Goal: Information Seeking & Learning: Learn about a topic

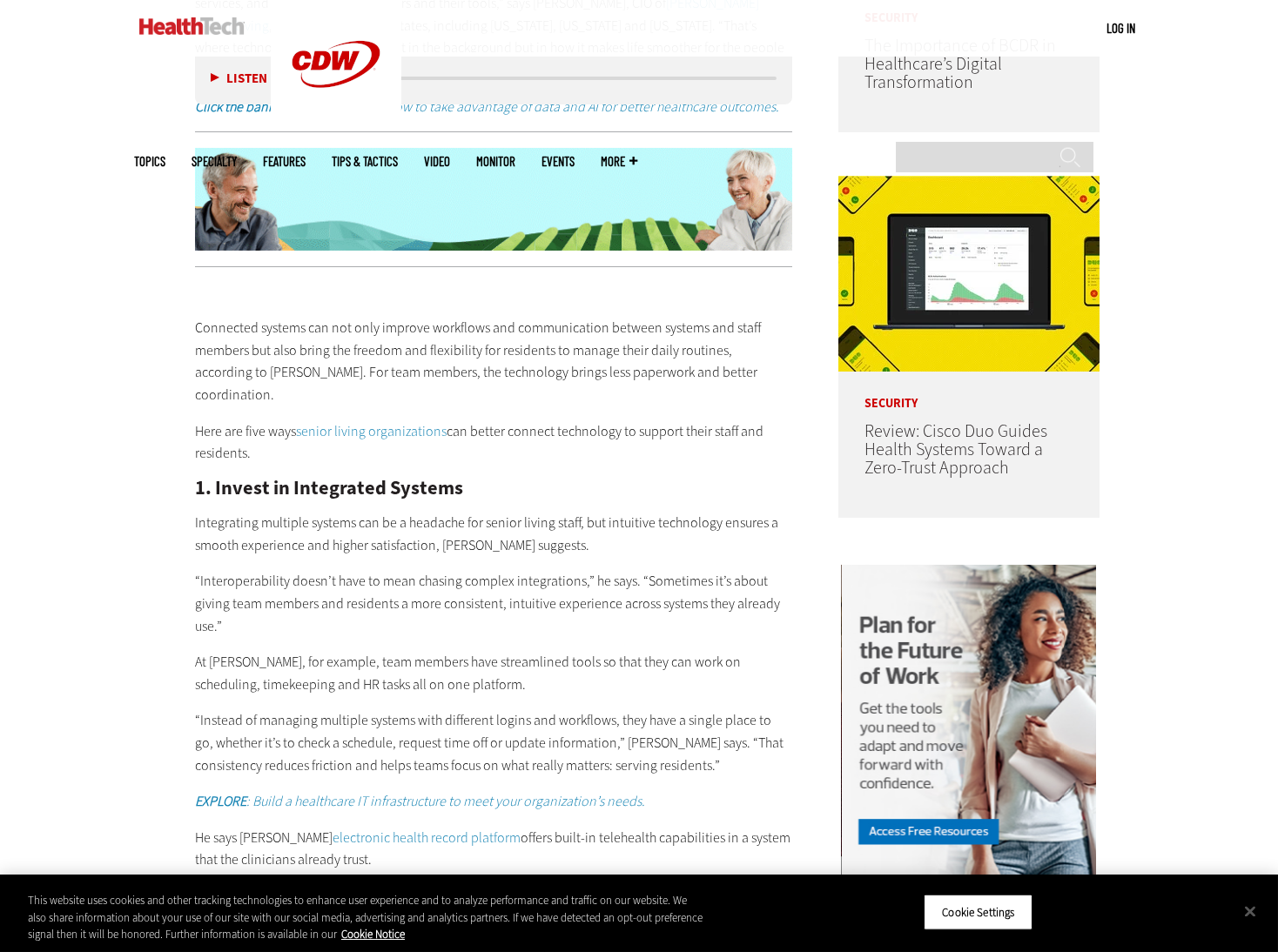
scroll to position [1160, 0]
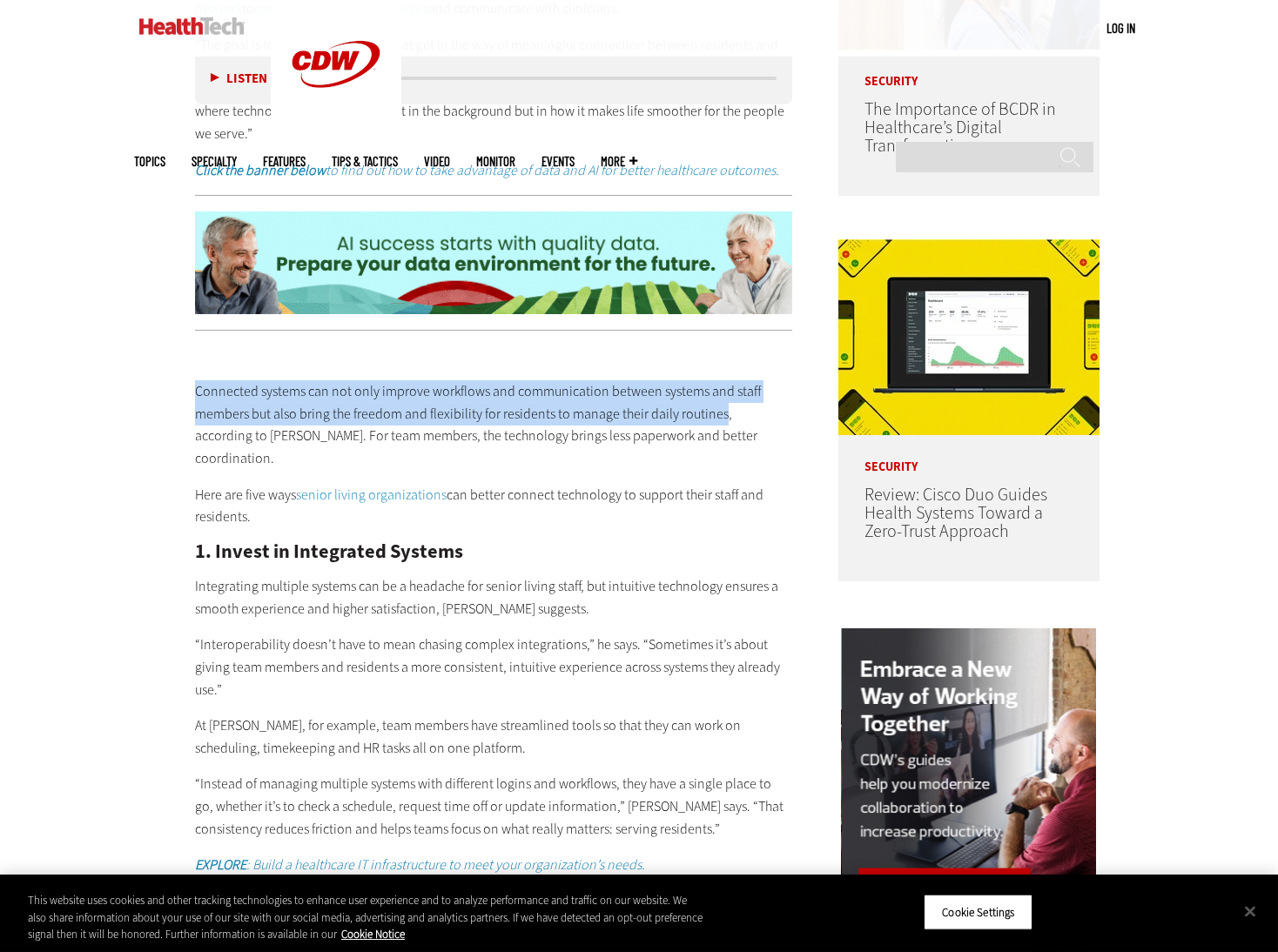
drag, startPoint x: 197, startPoint y: 366, endPoint x: 722, endPoint y: 398, distance: 526.0
click at [722, 398] on p "Connected systems can not only improve workflows and communication between syst…" at bounding box center [493, 425] width 597 height 89
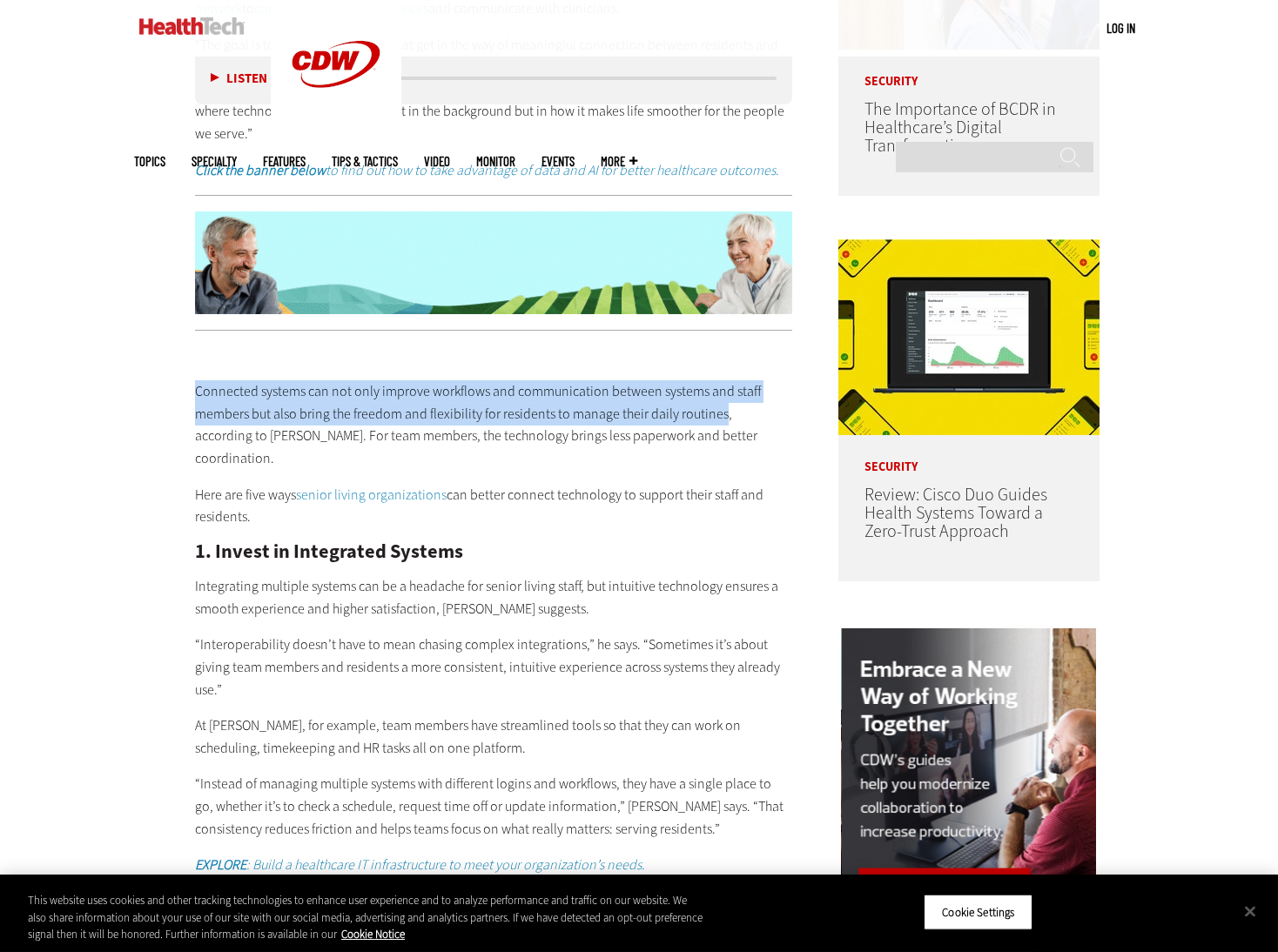
copy p "Connected systems can not only improve workflows and communication between syst…"
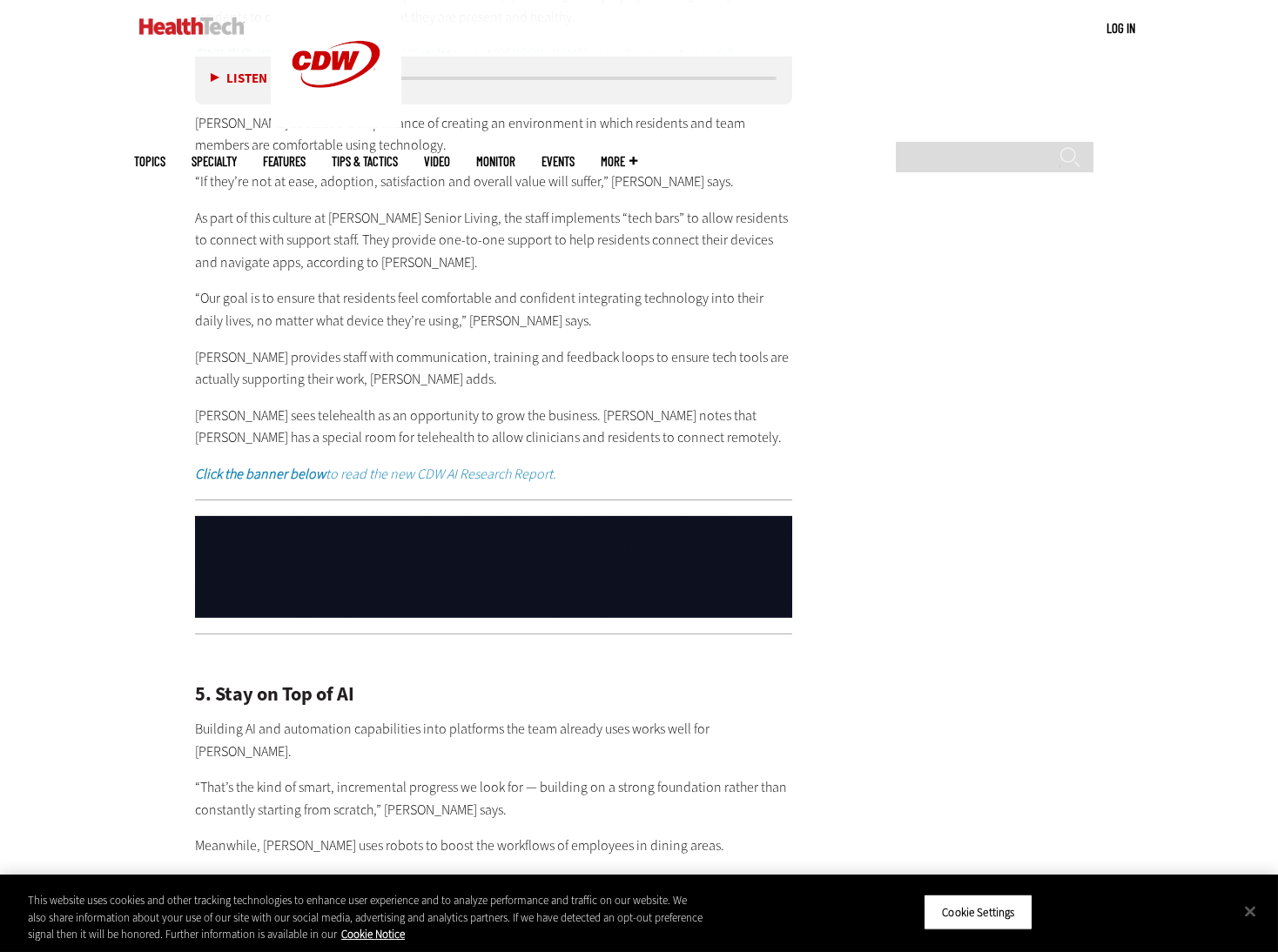
scroll to position [3713, 0]
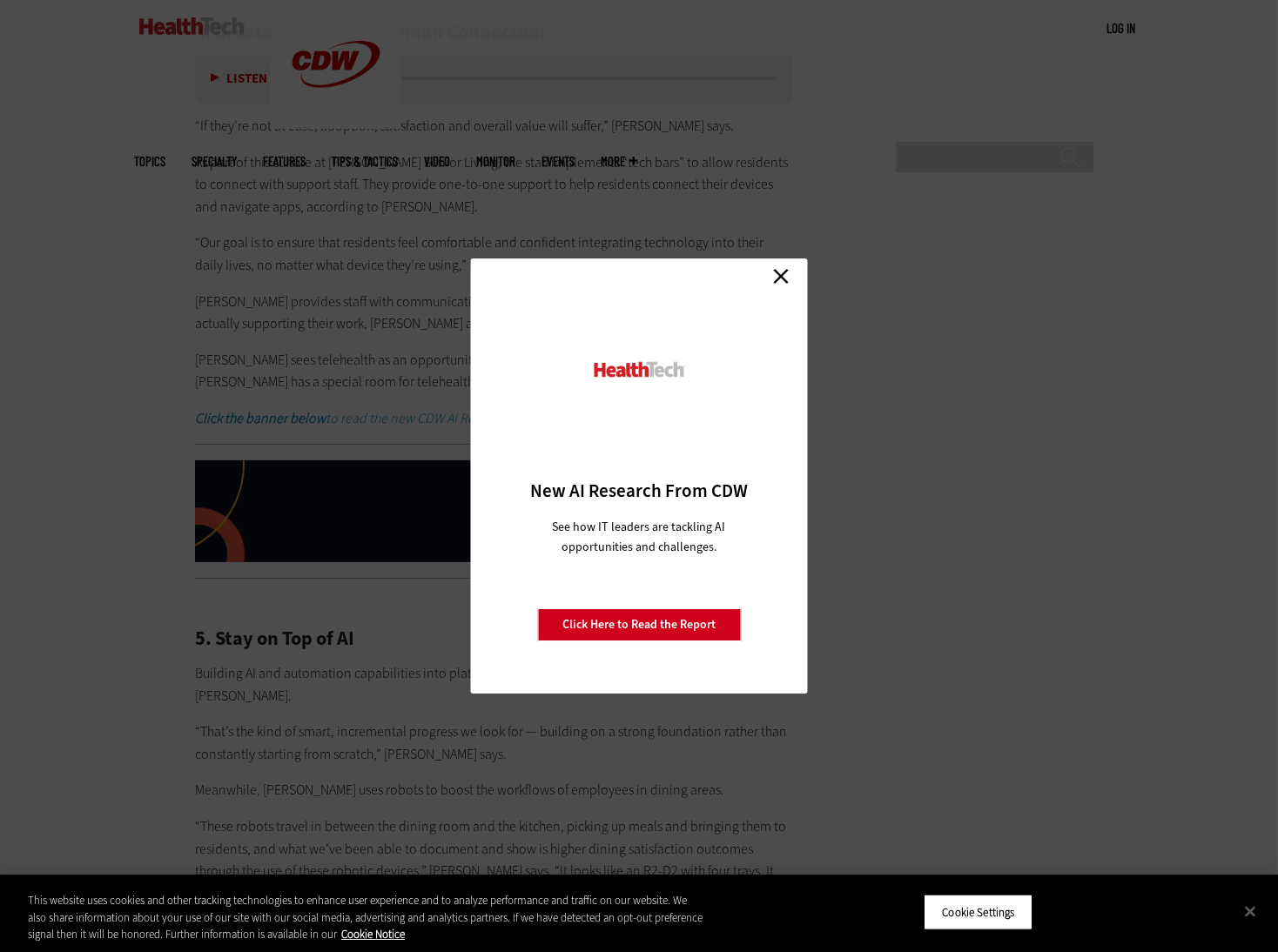
click at [775, 274] on link "Close" at bounding box center [781, 276] width 27 height 27
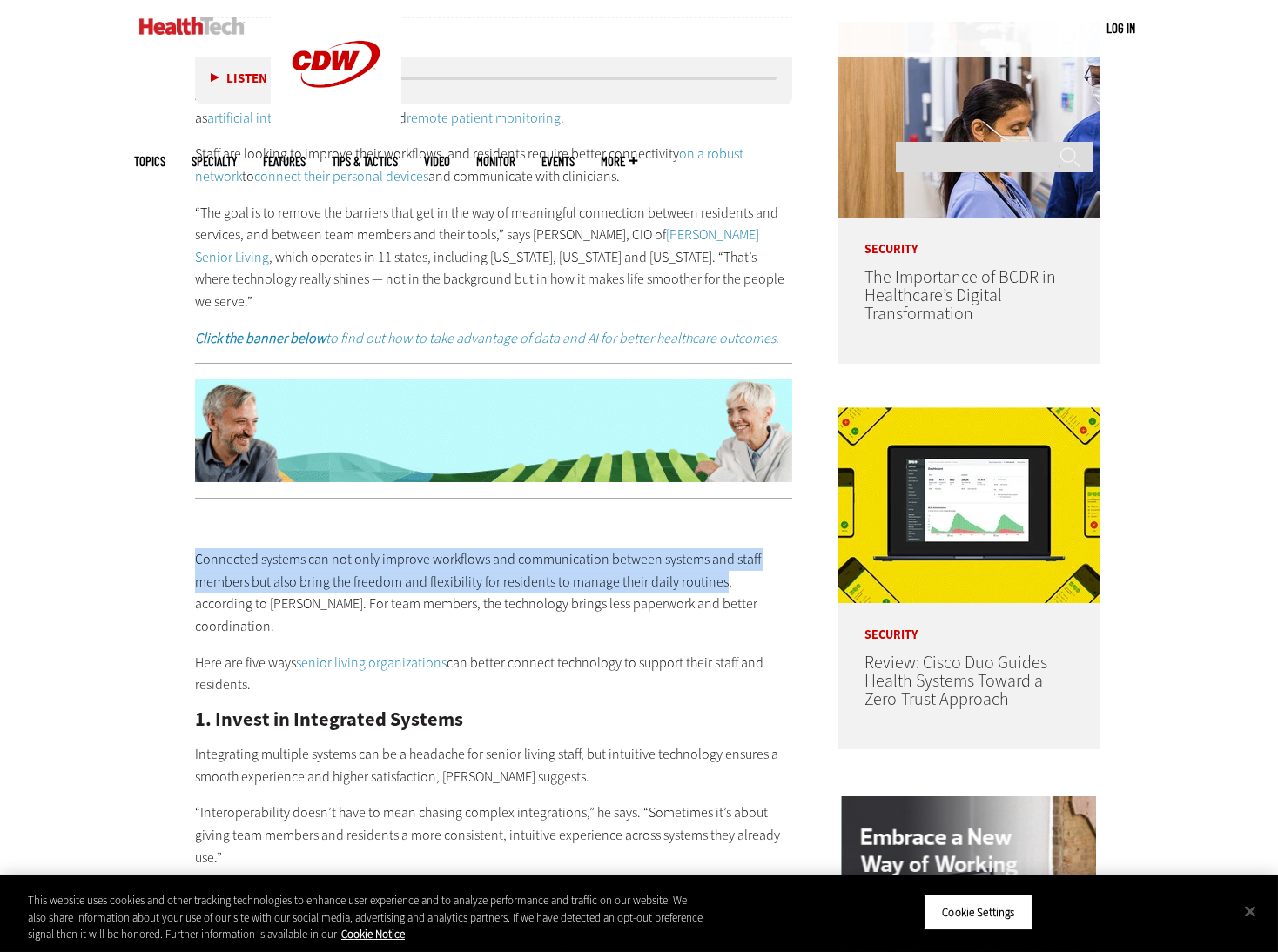
scroll to position [927, 0]
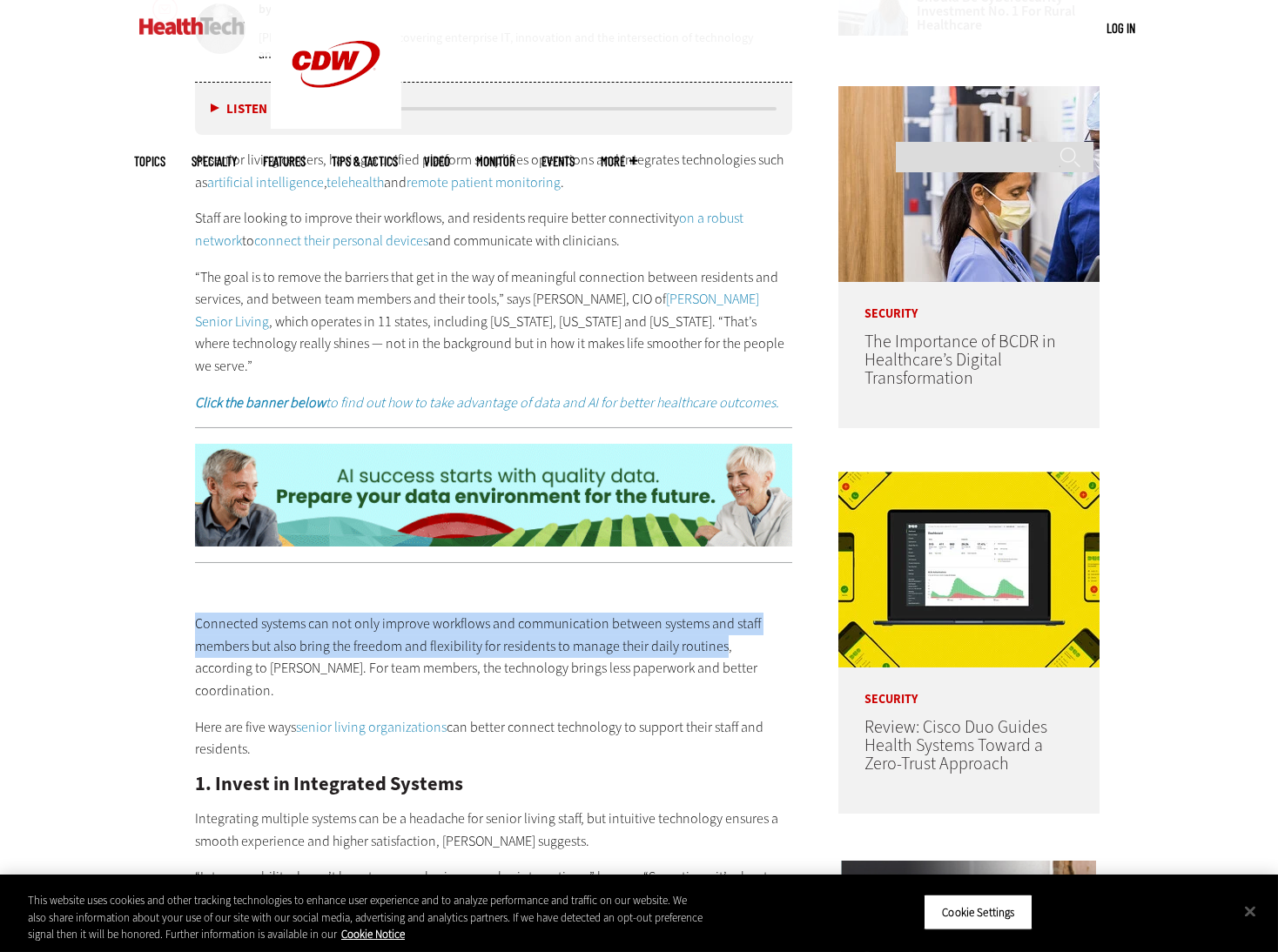
copy p "Connected systems can not only improve workflows and communication between syst…"
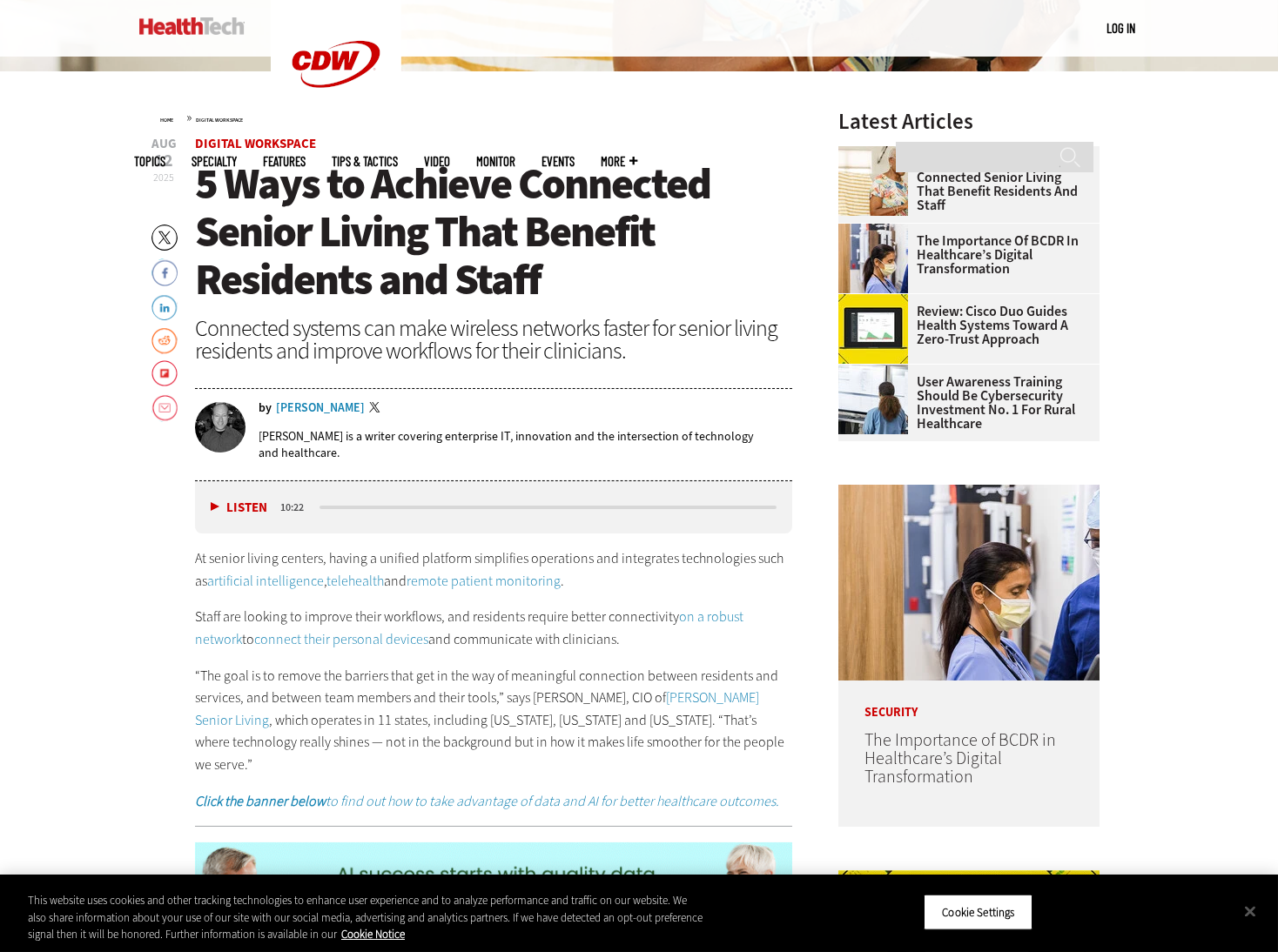
scroll to position [232, 0]
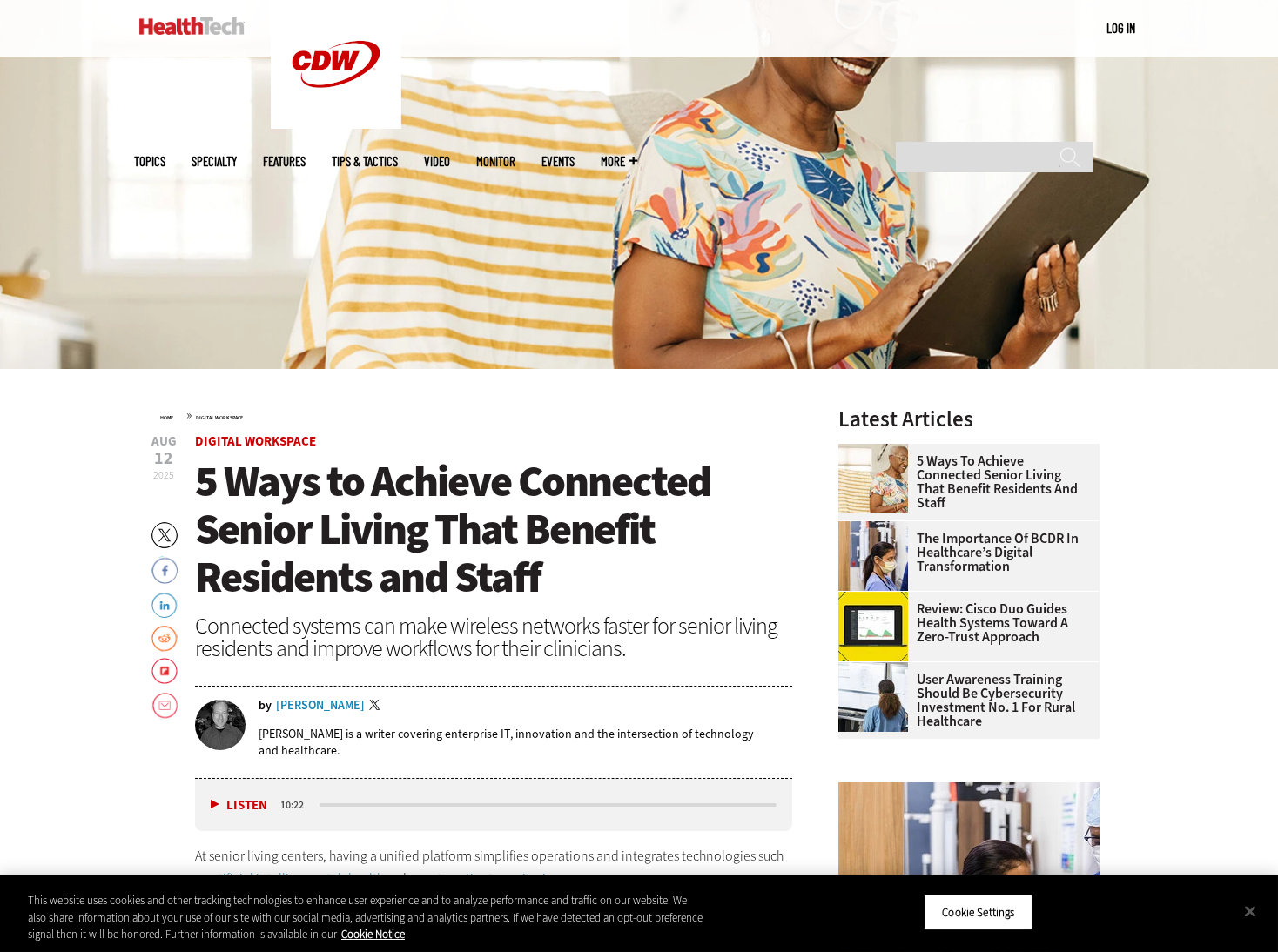
click at [257, 529] on span "5 Ways to Achieve Connected Senior Living That Benefit Residents and Staff" at bounding box center [452, 529] width 516 height 153
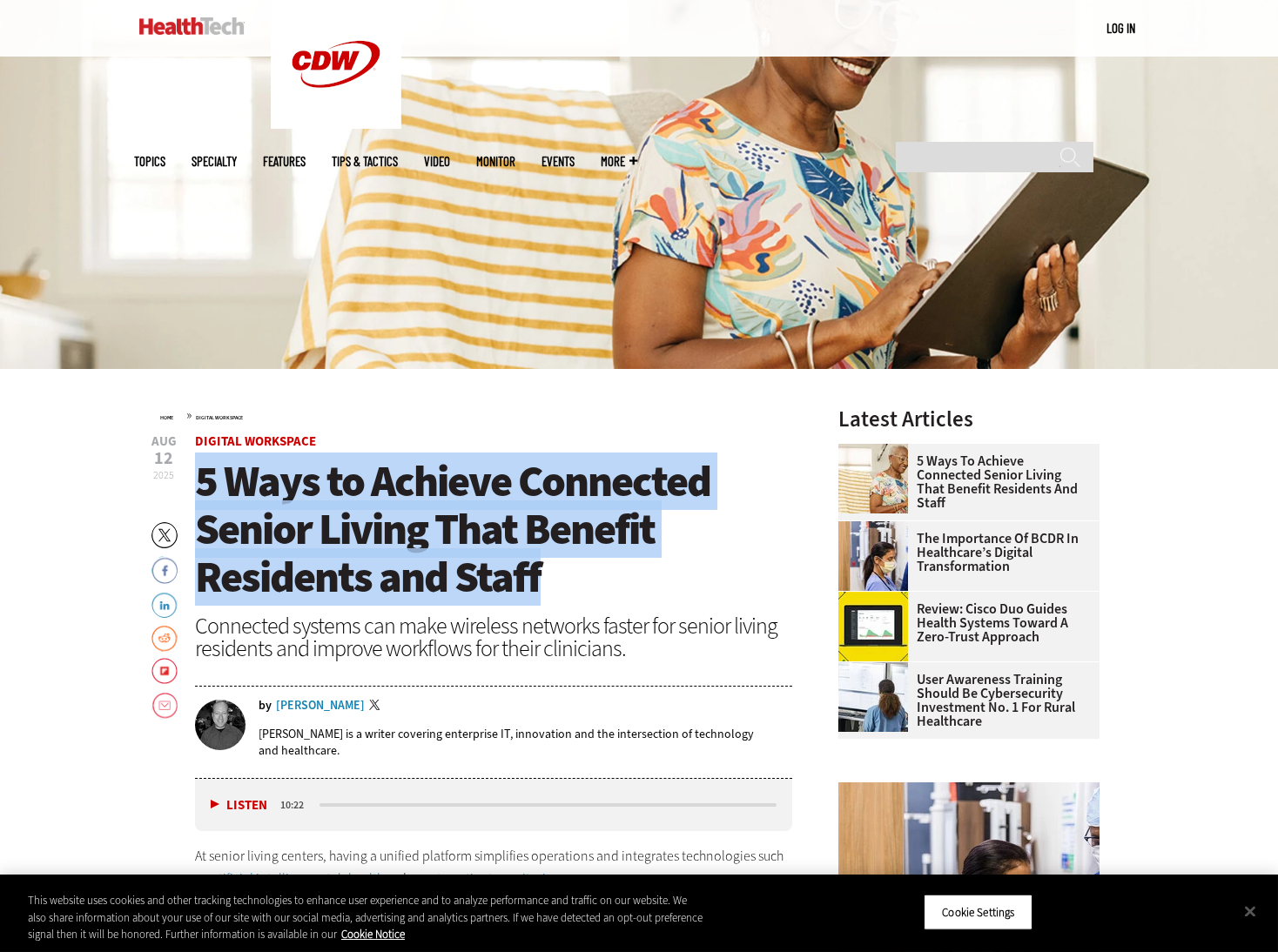
drag, startPoint x: 202, startPoint y: 482, endPoint x: 548, endPoint y: 571, distance: 357.3
click at [548, 571] on h1 "5 Ways to Achieve Connected Senior Living That Benefit Residents and Staff" at bounding box center [493, 529] width 597 height 143
copy span "5 Ways to Achieve Connected Senior Living That Benefit Residents and Staff"
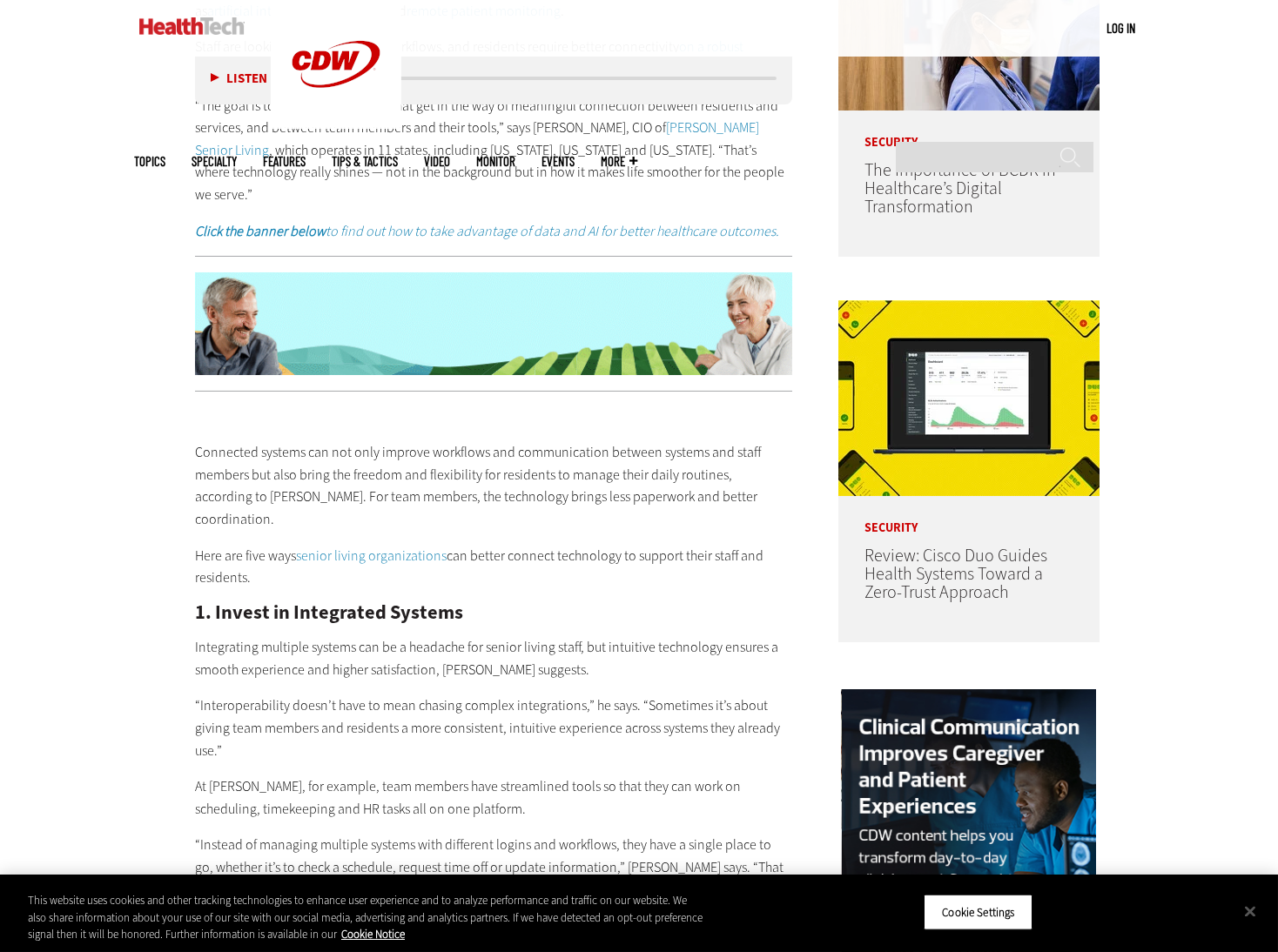
scroll to position [1160, 0]
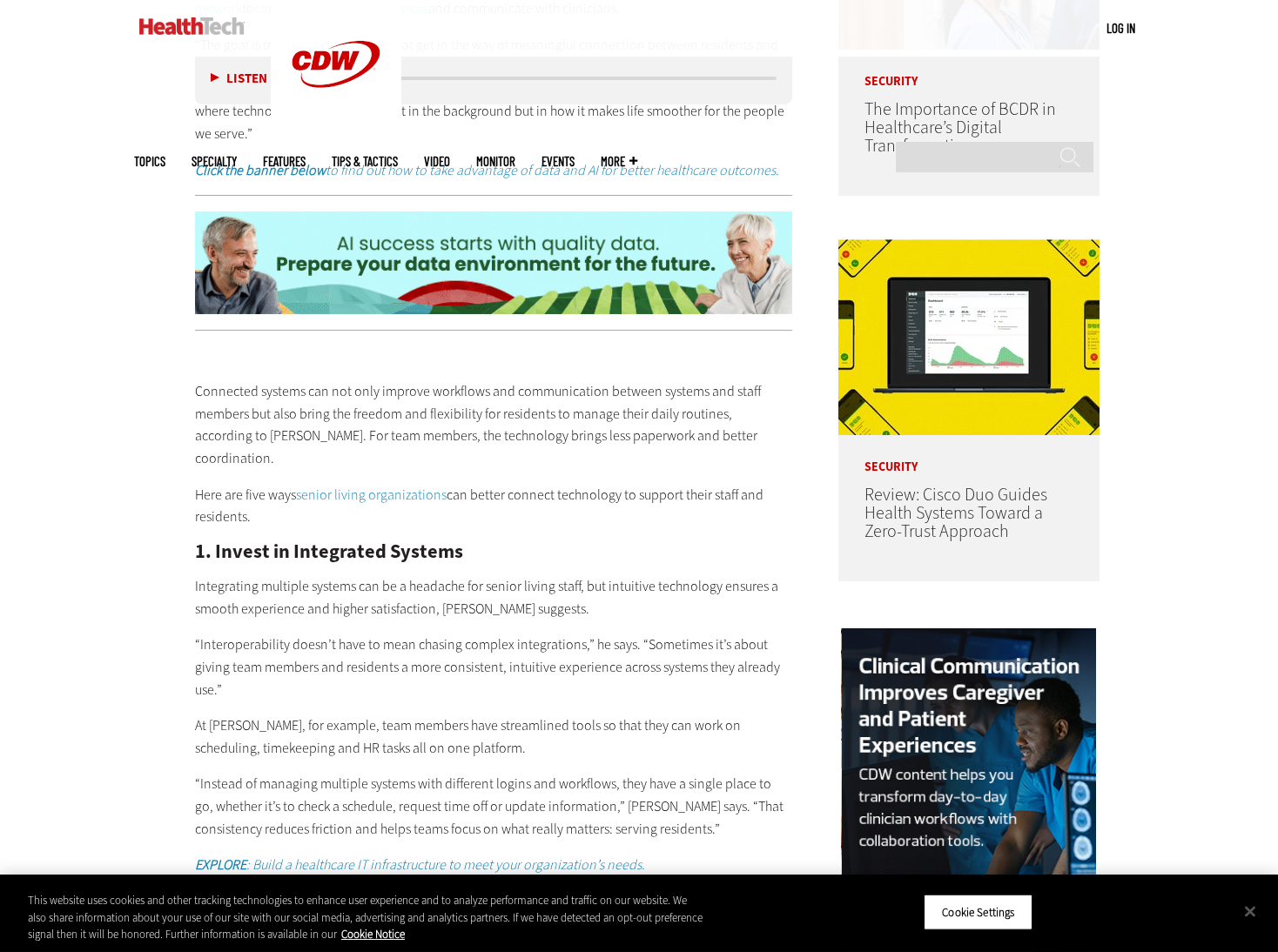
click at [253, 484] on p "Here are five ways senior living organizations can better connect technology to…" at bounding box center [493, 506] width 597 height 45
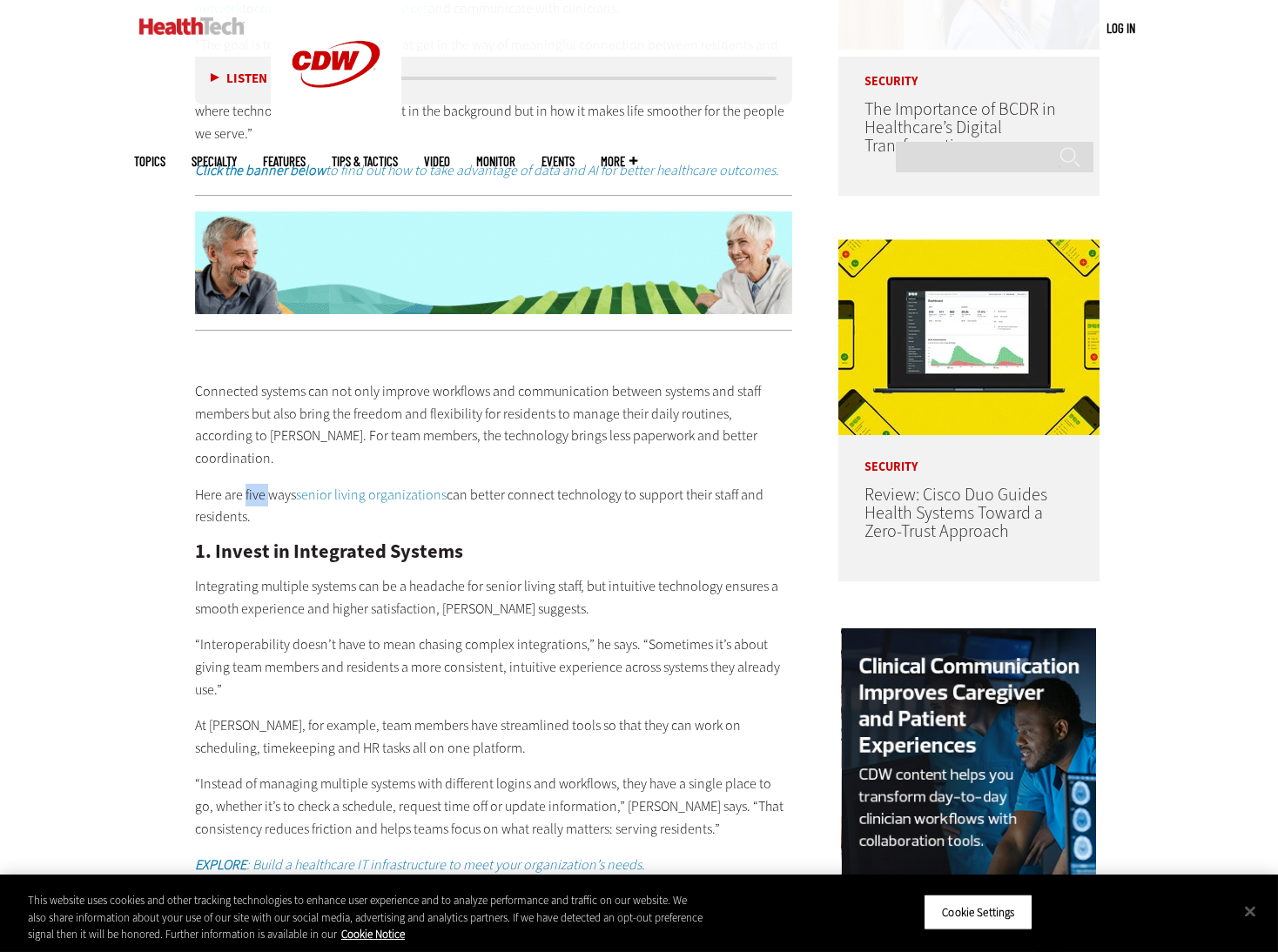
click at [253, 484] on p "Here are five ways senior living organizations can better connect technology to…" at bounding box center [493, 506] width 597 height 45
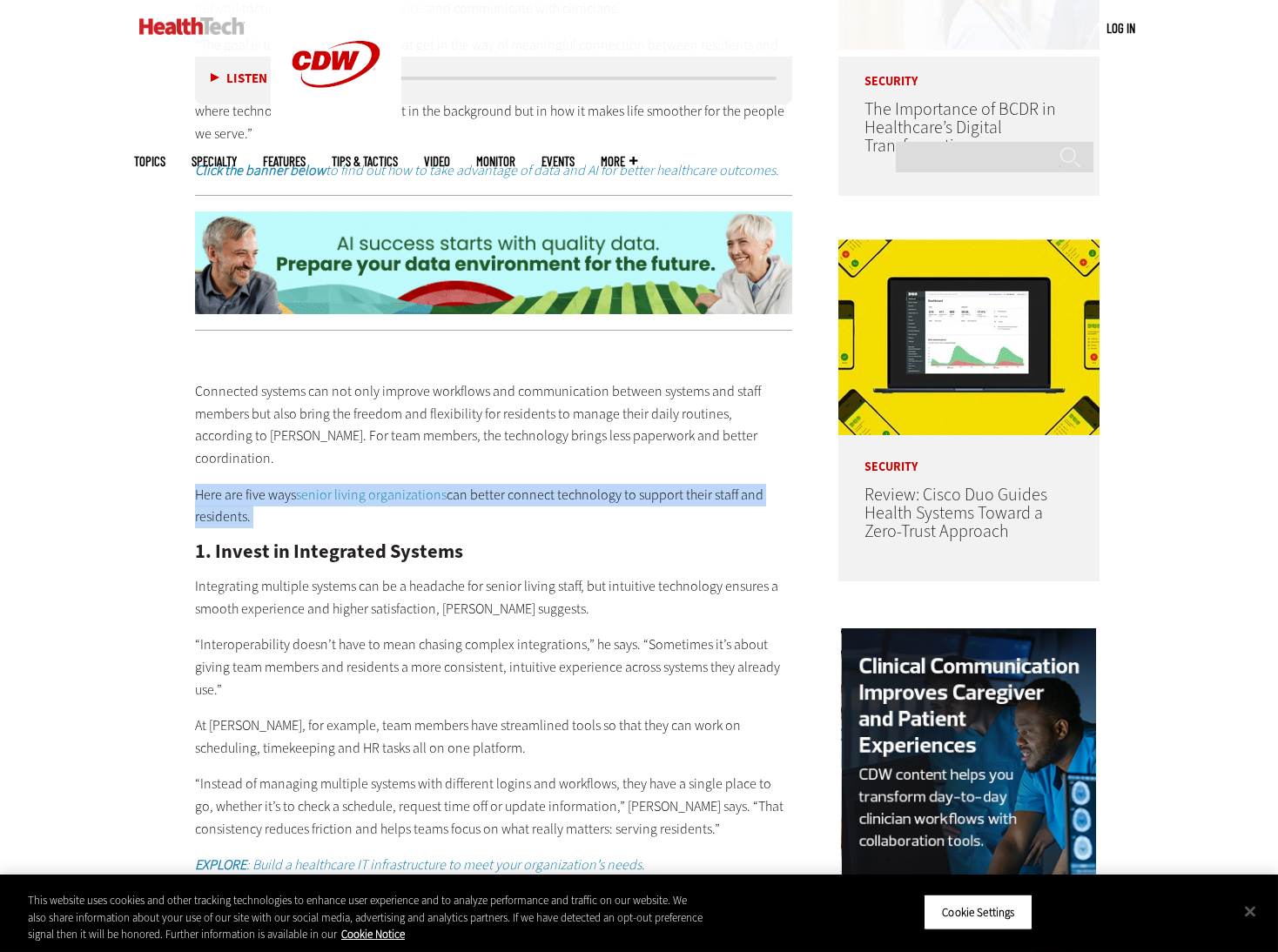
click at [253, 484] on p "Here are five ways senior living organizations can better connect technology to…" at bounding box center [493, 506] width 597 height 45
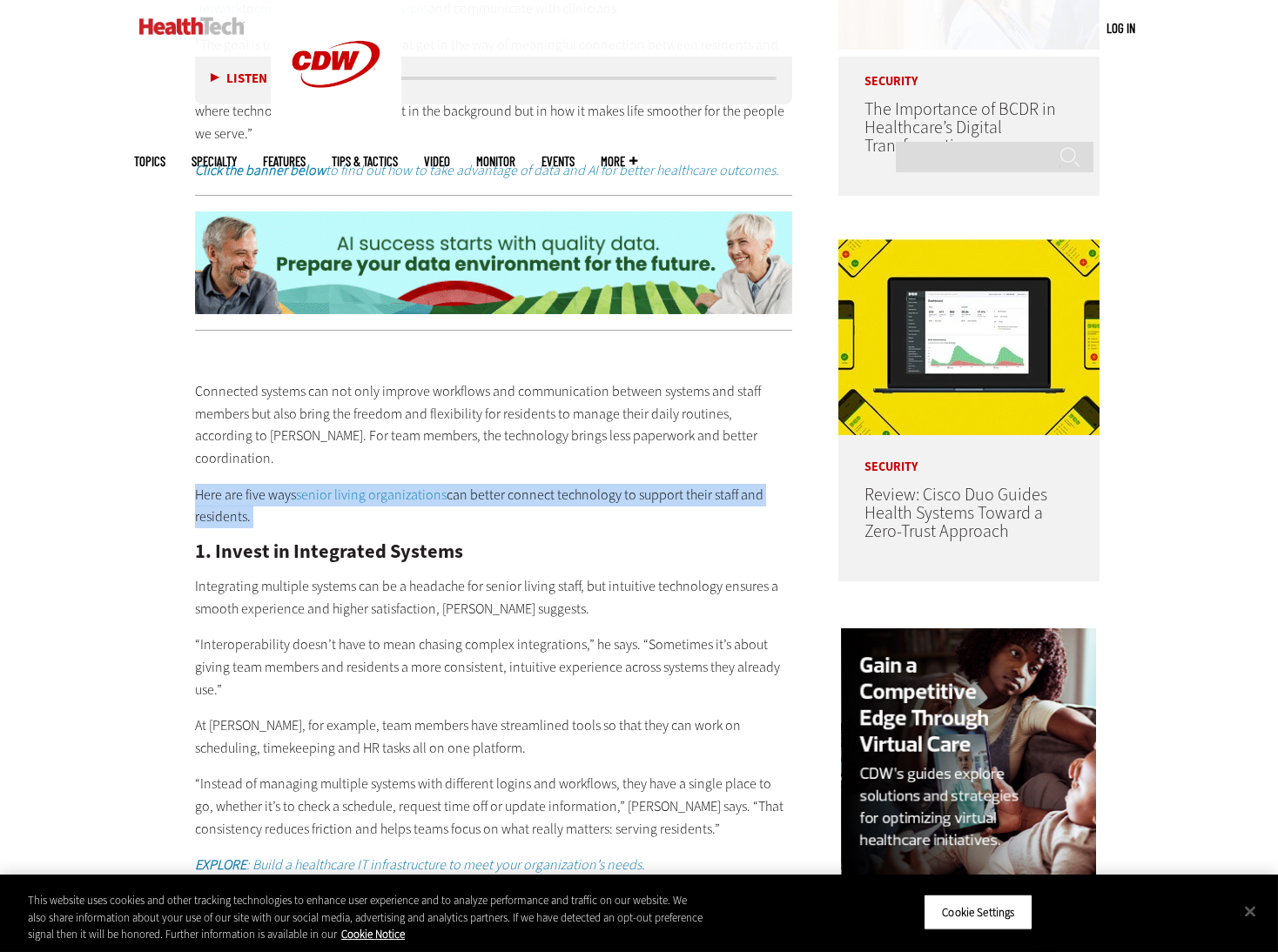
copy div "Here are five ways senior living organizations can better connect technology to…"
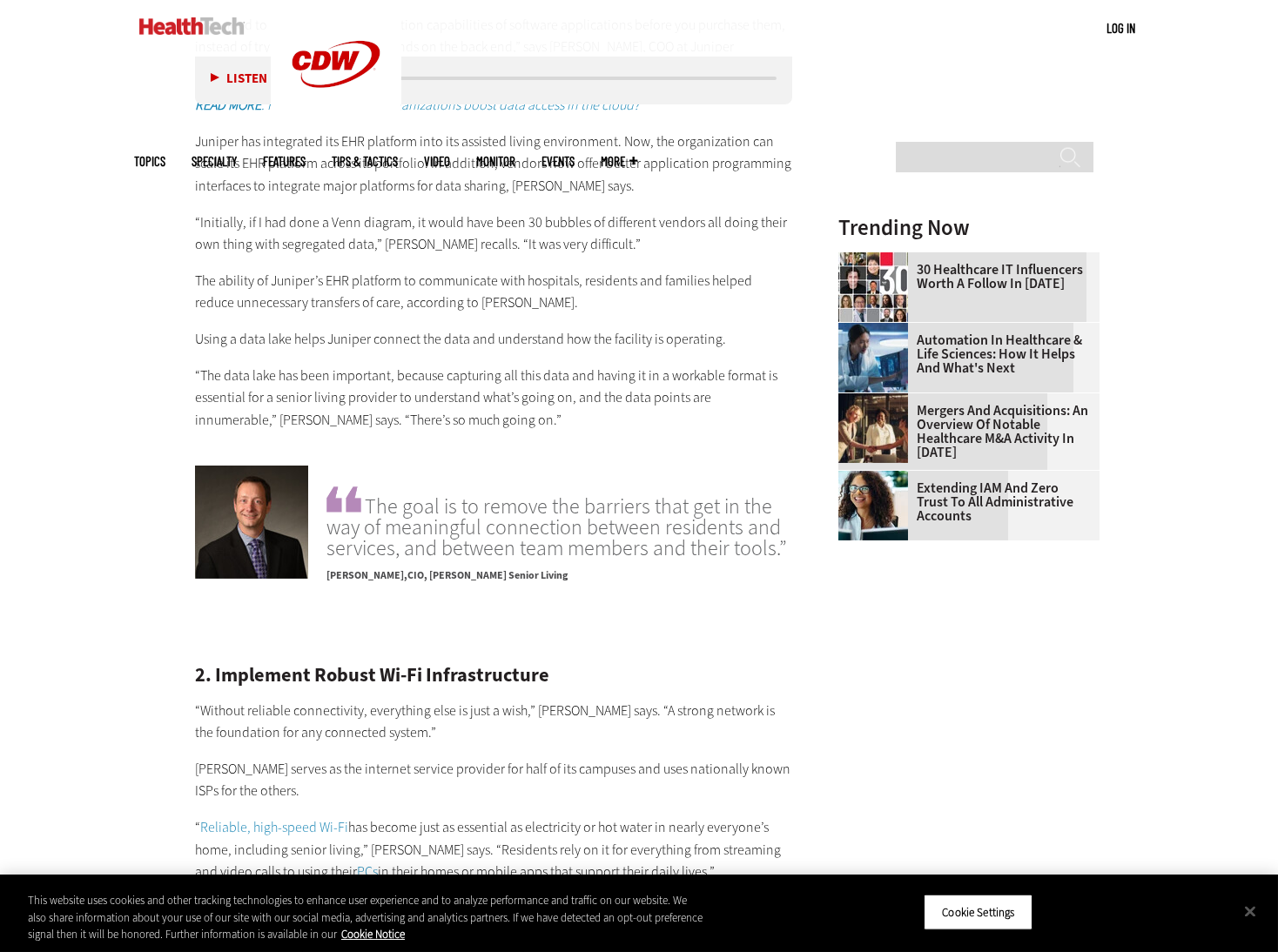
scroll to position [2321, 0]
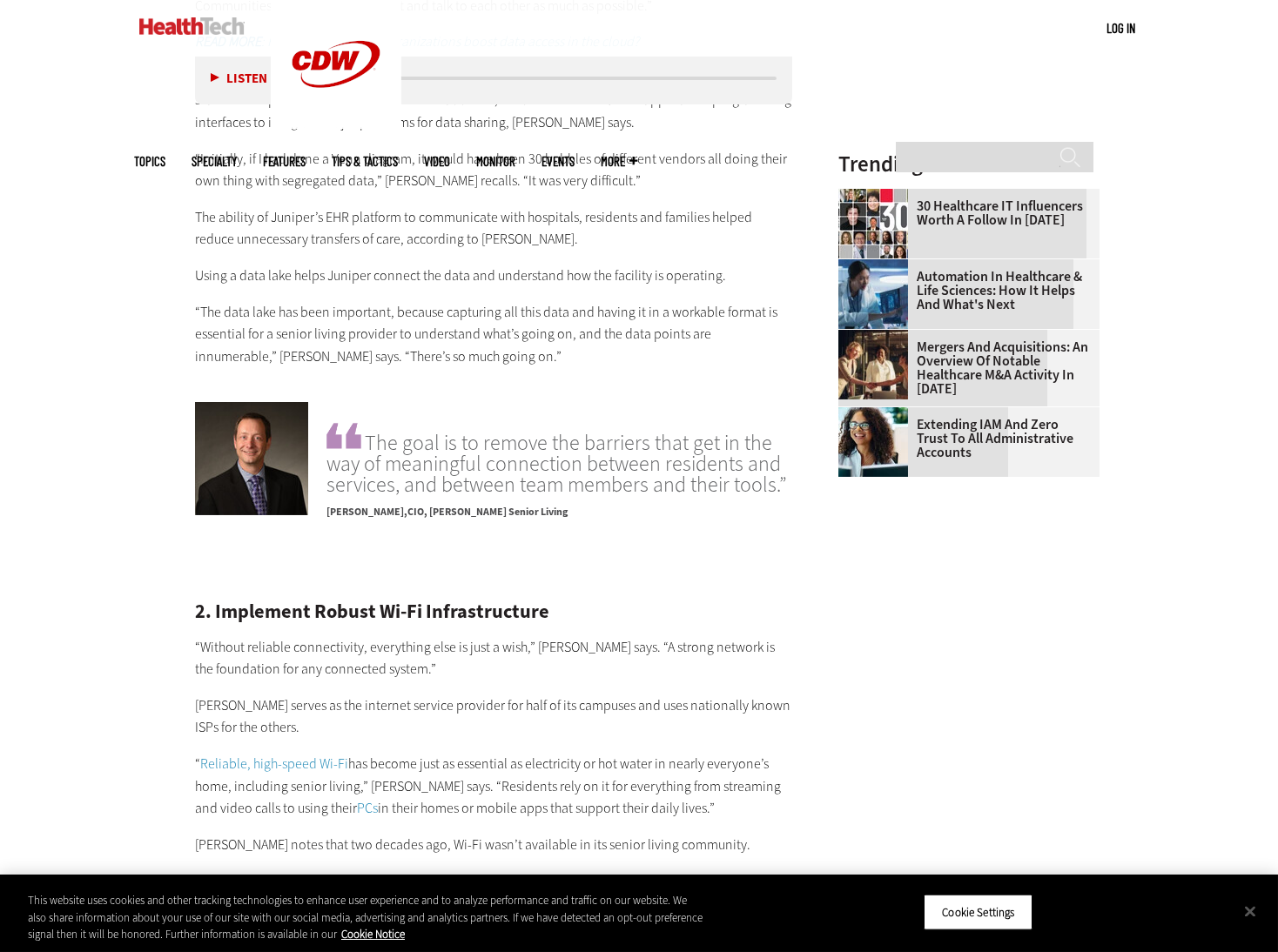
drag, startPoint x: 193, startPoint y: 715, endPoint x: 666, endPoint y: 759, distance: 475.0
click at [666, 759] on article "[DATE] Twitter Facebook LinkedIn Reddit Flipboard Email Digital Workspace 5 Way…" at bounding box center [477, 790] width 632 height 4886
copy p "“ Reliable, high-speed Wi-Fi has become just as essential as electricity or hot…"
